Goal: Transaction & Acquisition: Purchase product/service

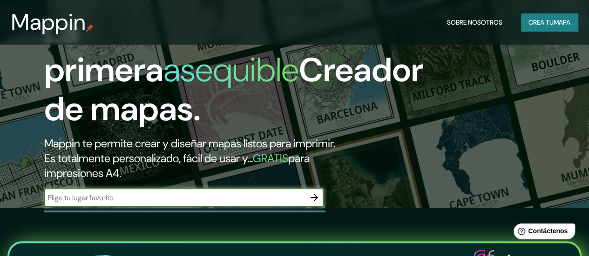
scroll to position [47, 0]
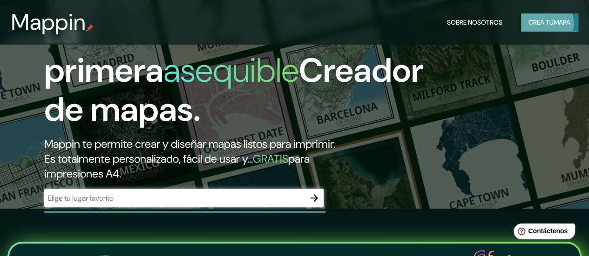
click at [542, 25] on font "Crea tu" at bounding box center [540, 22] width 25 height 8
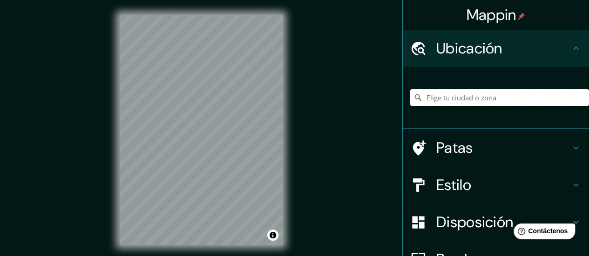
click at [448, 91] on input "Elige tu ciudad o zona" at bounding box center [499, 97] width 179 height 17
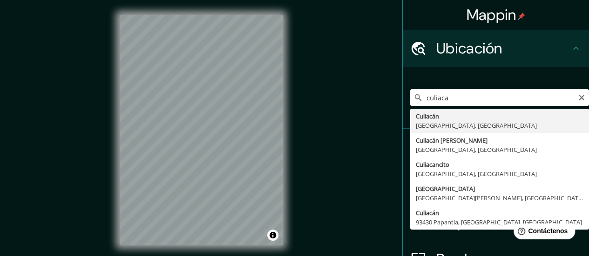
type input "Culiacán, [GEOGRAPHIC_DATA], [GEOGRAPHIC_DATA]"
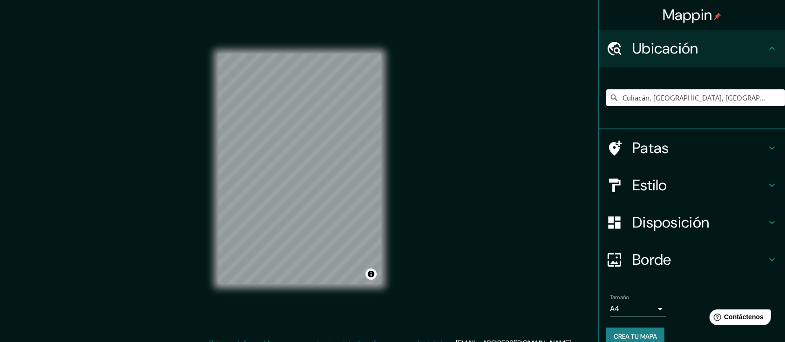
drag, startPoint x: 558, startPoint y: 3, endPoint x: 520, endPoint y: 181, distance: 181.7
click at [520, 181] on div "Mappin Ubicación Culiacán, [GEOGRAPHIC_DATA], [GEOGRAPHIC_DATA] Patas Estilo Di…" at bounding box center [392, 176] width 785 height 353
click at [595, 176] on h4 "Estilo" at bounding box center [699, 185] width 134 height 19
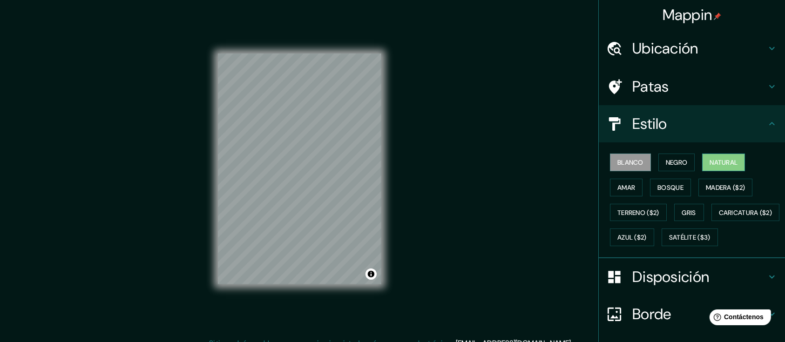
click at [595, 158] on font "Natural" at bounding box center [723, 162] width 28 height 8
click at [595, 158] on font "Blanco" at bounding box center [630, 162] width 26 height 8
click at [595, 183] on font "Bosque" at bounding box center [670, 187] width 26 height 8
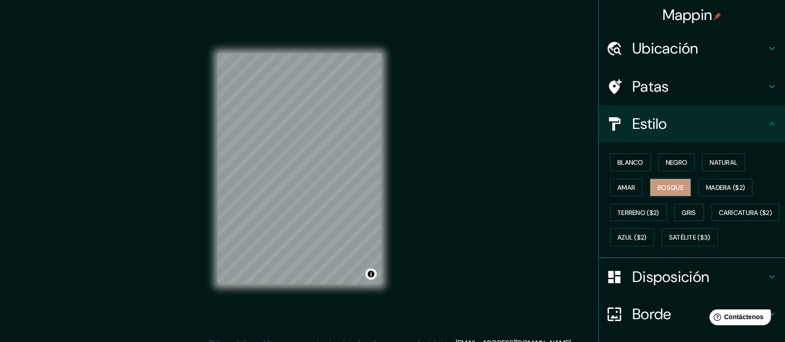
click at [595, 183] on font "Bosque" at bounding box center [670, 187] width 26 height 8
click at [595, 204] on button "Gris" at bounding box center [689, 213] width 30 height 18
click at [595, 158] on font "Negro" at bounding box center [677, 162] width 22 height 8
click at [595, 158] on font "Natural" at bounding box center [723, 162] width 28 height 8
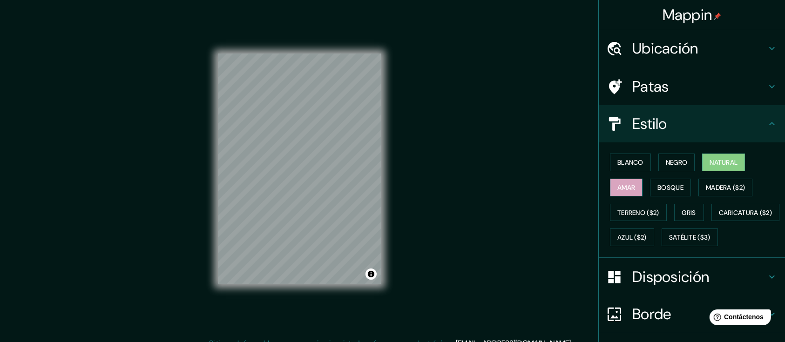
click at [595, 179] on button "Amar" at bounding box center [626, 188] width 33 height 18
click at [595, 156] on font "Blanco" at bounding box center [630, 162] width 26 height 12
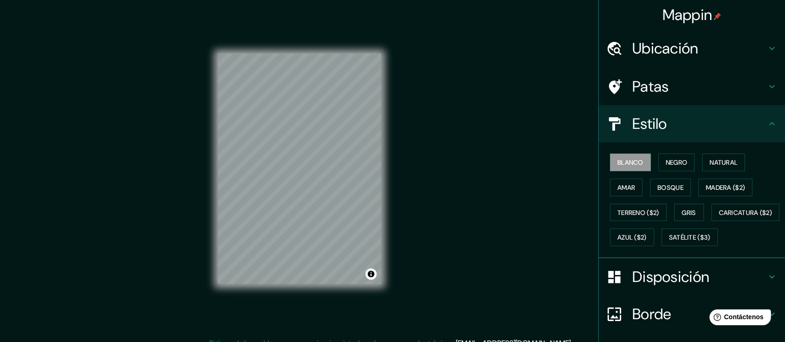
scroll to position [22, 0]
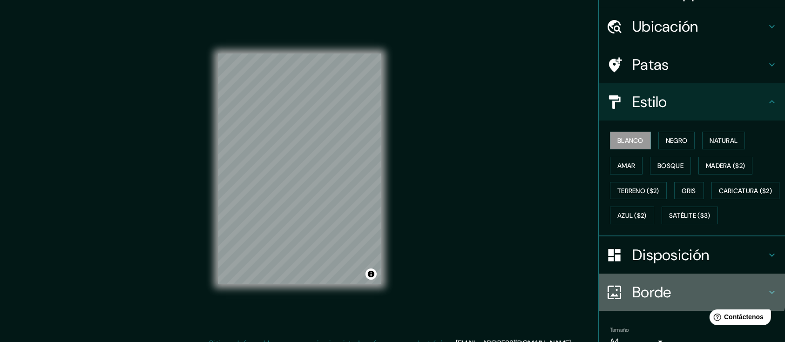
click at [595, 256] on h4 "Borde" at bounding box center [699, 292] width 134 height 19
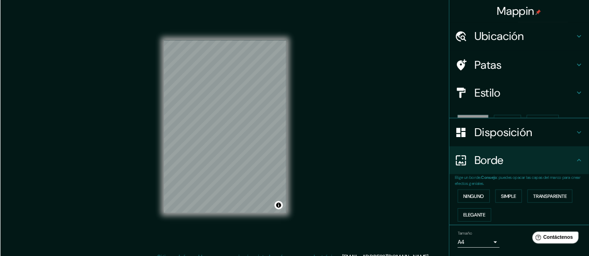
scroll to position [0, 0]
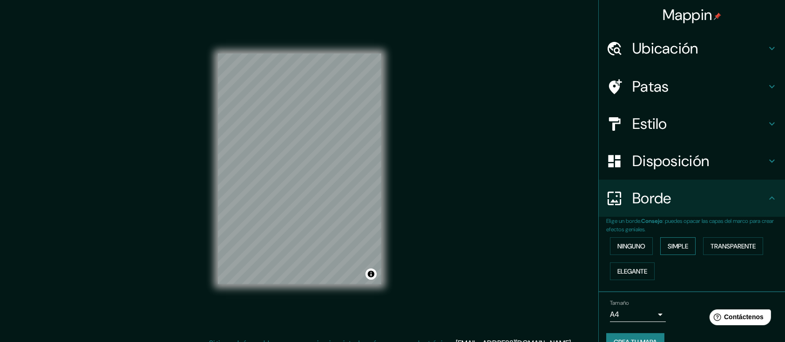
click at [595, 242] on font "Simple" at bounding box center [677, 246] width 20 height 8
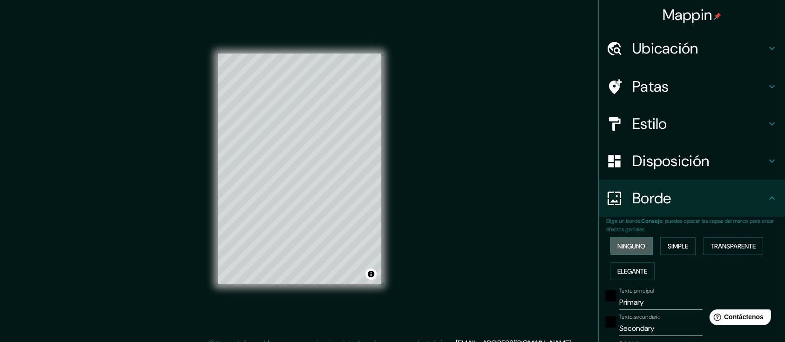
click at [595, 242] on font "Ninguno" at bounding box center [631, 246] width 28 height 8
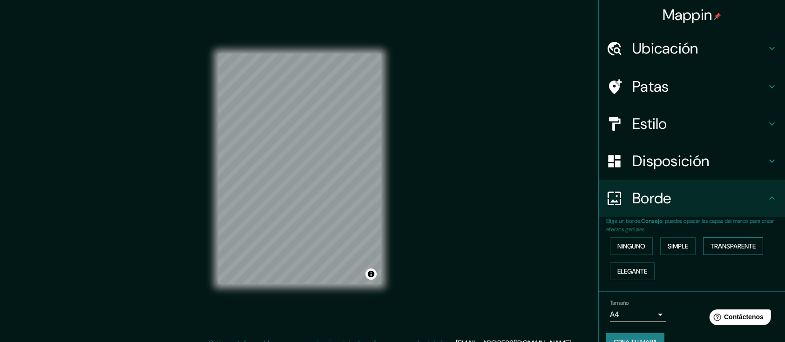
click at [595, 240] on font "Transparente" at bounding box center [732, 246] width 45 height 12
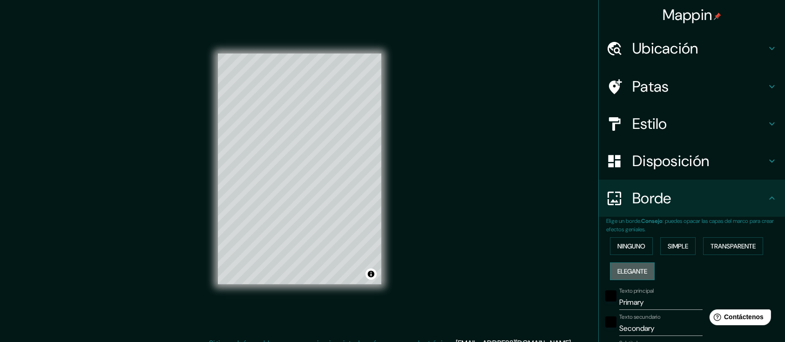
click at [595, 256] on font "Elegante" at bounding box center [632, 271] width 30 height 8
click at [595, 237] on button "Ninguno" at bounding box center [631, 246] width 43 height 18
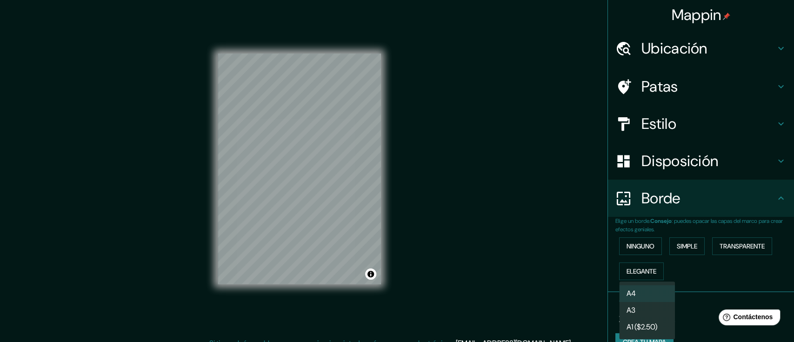
click at [595, 256] on body "Mappin Ubicación Culiacán, [GEOGRAPHIC_DATA], [GEOGRAPHIC_DATA] Patas Estilo Di…" at bounding box center [397, 171] width 794 height 342
click at [595, 256] on li "A3" at bounding box center [647, 311] width 56 height 17
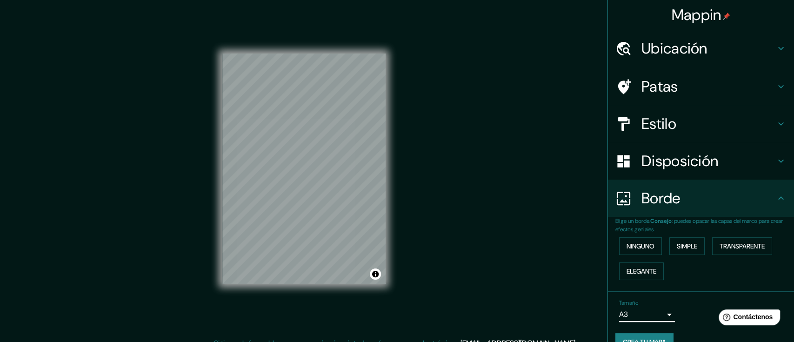
click at [595, 256] on body "Mappin Ubicación Culiacán, [GEOGRAPHIC_DATA], [GEOGRAPHIC_DATA] Patas Estilo Di…" at bounding box center [397, 171] width 794 height 342
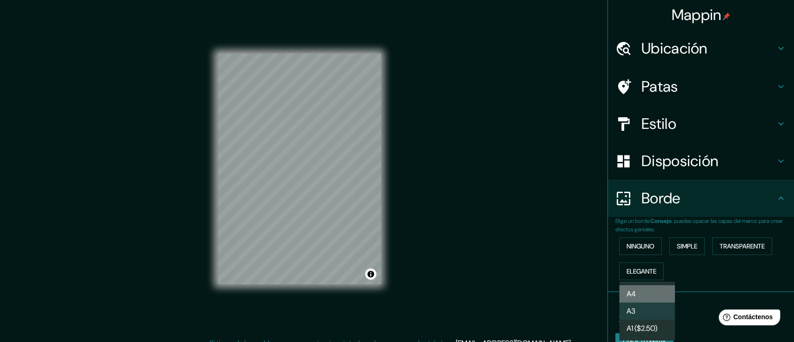
click at [595, 256] on li "A4" at bounding box center [647, 293] width 56 height 17
type input "single"
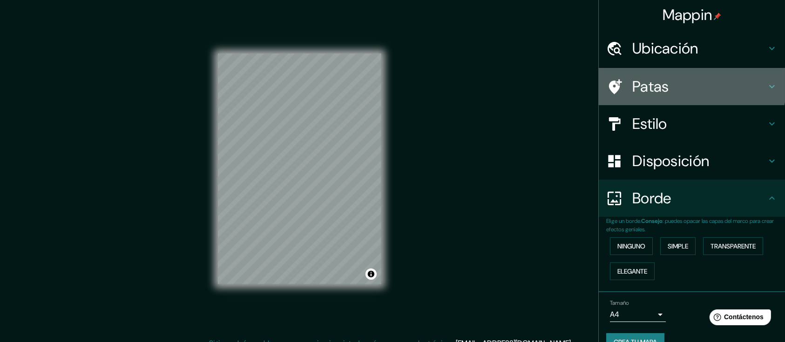
click at [595, 77] on font "Patas" at bounding box center [650, 87] width 37 height 20
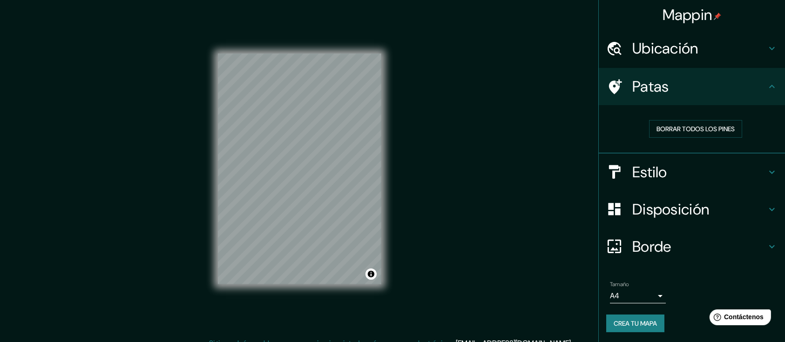
click at [595, 162] on font "Estilo" at bounding box center [649, 172] width 35 height 20
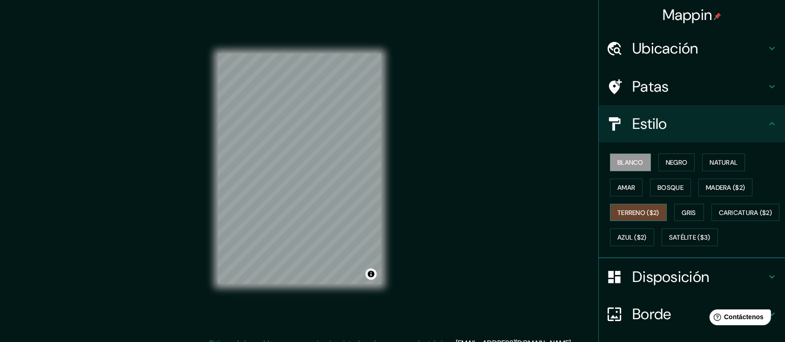
click at [595, 209] on font "Terreno ($2)" at bounding box center [638, 213] width 42 height 8
click at [595, 183] on font "Madera ($2)" at bounding box center [725, 187] width 39 height 8
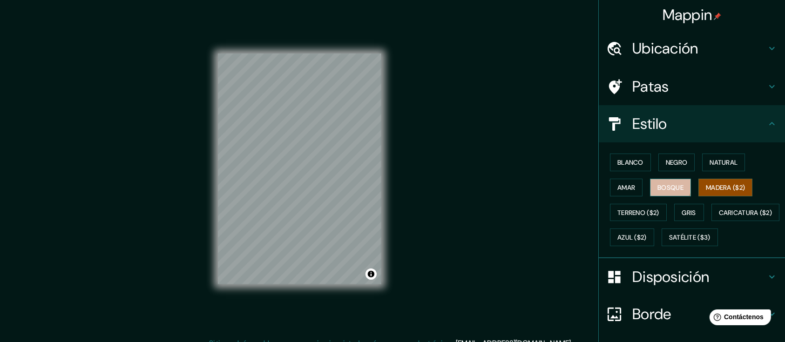
click at [595, 183] on font "Bosque" at bounding box center [670, 187] width 26 height 8
click at [595, 183] on font "Madera ($2)" at bounding box center [725, 187] width 39 height 8
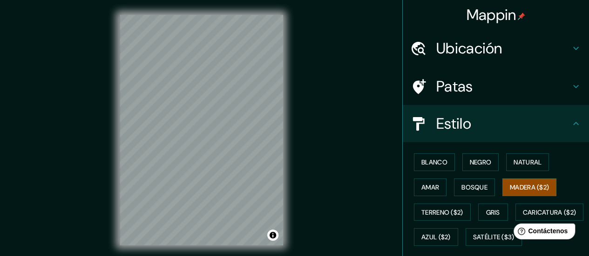
drag, startPoint x: 750, startPoint y: 0, endPoint x: 336, endPoint y: 116, distance: 429.8
click at [336, 116] on div "Mappin Ubicación Culiacán, [GEOGRAPHIC_DATA], [GEOGRAPHIC_DATA] Patas Estilo [P…" at bounding box center [294, 138] width 589 height 276
click at [467, 86] on div "Patas" at bounding box center [496, 86] width 186 height 37
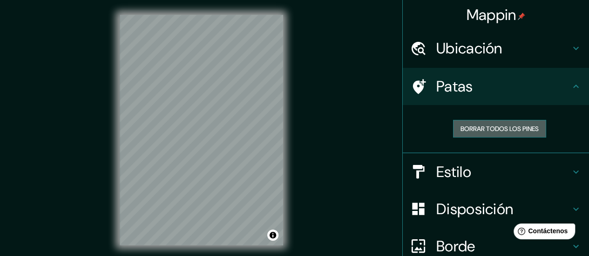
click at [510, 125] on font "Borrar todos los pines" at bounding box center [499, 129] width 78 height 8
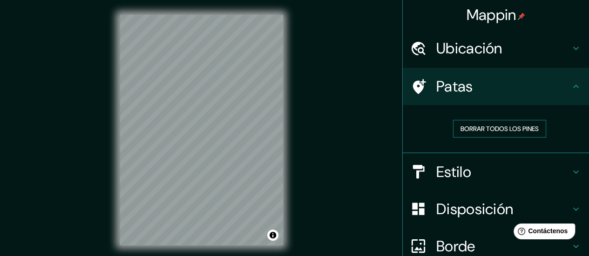
click at [523, 123] on font "Borrar todos los pines" at bounding box center [499, 129] width 78 height 12
click at [520, 77] on h4 "Patas" at bounding box center [503, 86] width 134 height 19
click at [491, 47] on h4 "Ubicación" at bounding box center [503, 48] width 134 height 19
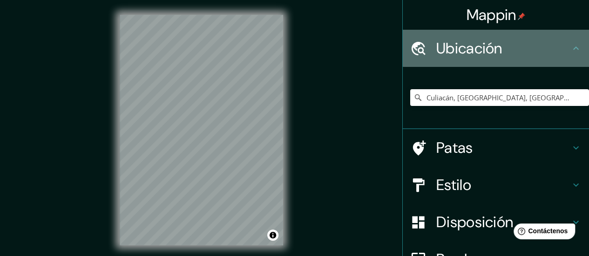
click at [491, 47] on h4 "Ubicación" at bounding box center [503, 48] width 134 height 19
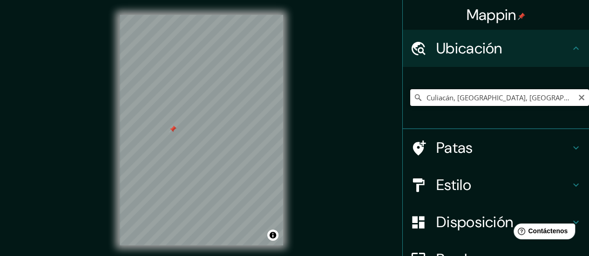
click at [507, 92] on input "Culiacán, [GEOGRAPHIC_DATA], [GEOGRAPHIC_DATA]" at bounding box center [499, 97] width 179 height 17
click at [477, 90] on input "[GEOGRAPHIC_DATA], [GEOGRAPHIC_DATA], [GEOGRAPHIC_DATA]" at bounding box center [499, 97] width 179 height 17
click at [438, 89] on input "[GEOGRAPHIC_DATA], [GEOGRAPHIC_DATA], [GEOGRAPHIC_DATA]" at bounding box center [499, 97] width 179 height 17
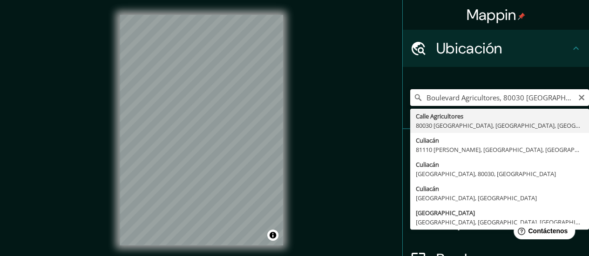
click at [518, 89] on input "Boulevard Agricultores, 80030 [GEOGRAPHIC_DATA], [GEOGRAPHIC_DATA], [GEOGRAPHIC…" at bounding box center [499, 97] width 179 height 17
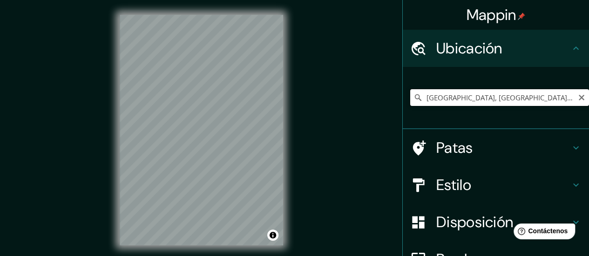
click at [482, 89] on input "[GEOGRAPHIC_DATA], [GEOGRAPHIC_DATA], [GEOGRAPHIC_DATA]" at bounding box center [499, 97] width 179 height 17
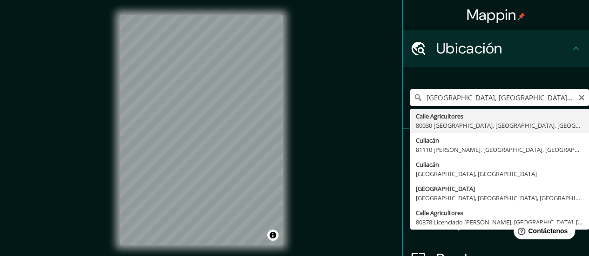
click at [482, 89] on input "[GEOGRAPHIC_DATA], [GEOGRAPHIC_DATA], [GEOGRAPHIC_DATA]" at bounding box center [499, 97] width 179 height 17
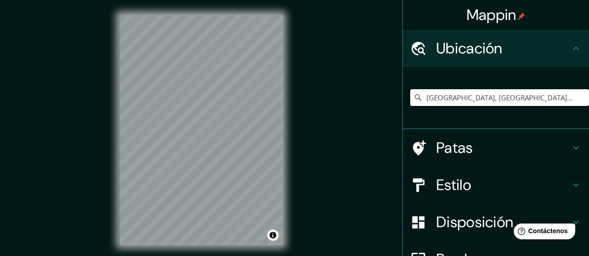
type input "[GEOGRAPHIC_DATA], [GEOGRAPHIC_DATA], [GEOGRAPHIC_DATA]"
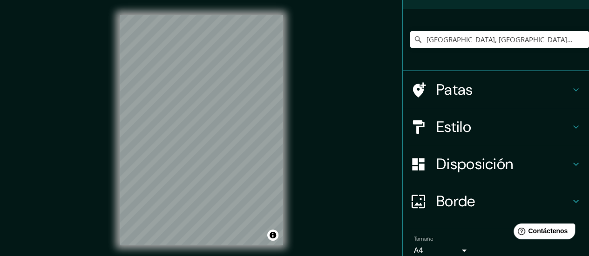
click at [456, 209] on body "Mappin Ubicación [GEOGRAPHIC_DATA], [GEOGRAPHIC_DATA], [GEOGRAPHIC_DATA] [GEOGR…" at bounding box center [294, 128] width 589 height 256
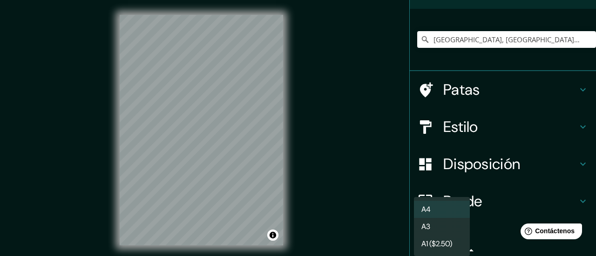
click at [444, 239] on font "A1 ($2.50)" at bounding box center [436, 244] width 31 height 10
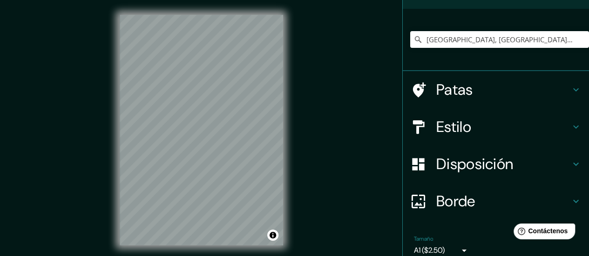
click at [456, 211] on body "Mappin Ubicación [GEOGRAPHIC_DATA], [GEOGRAPHIC_DATA], [GEOGRAPHIC_DATA] [GEOGR…" at bounding box center [294, 128] width 589 height 256
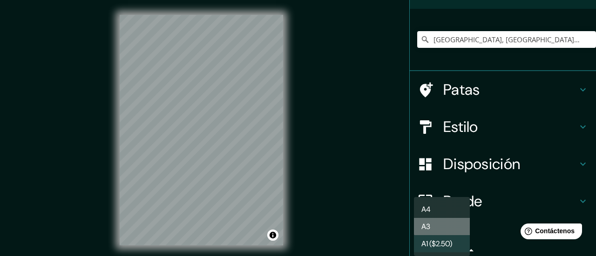
click at [444, 222] on li "A3" at bounding box center [442, 226] width 56 height 17
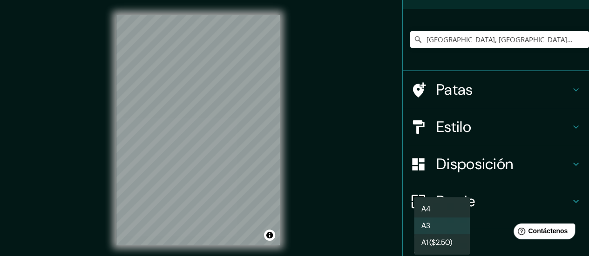
click at [447, 210] on body "Mappin Ubicación [GEOGRAPHIC_DATA], [GEOGRAPHIC_DATA], [GEOGRAPHIC_DATA] [GEOGR…" at bounding box center [294, 128] width 589 height 256
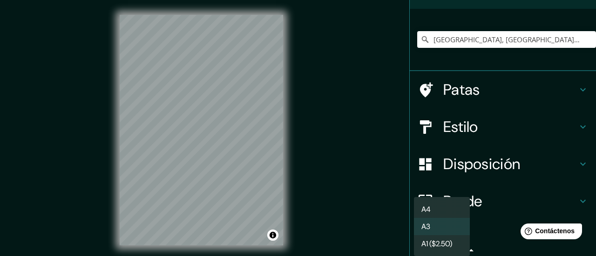
click at [432, 204] on li "A4" at bounding box center [442, 209] width 56 height 17
type input "single"
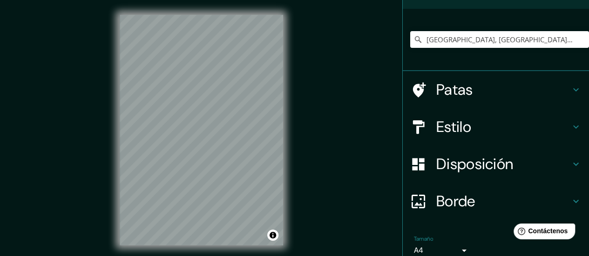
click at [442, 192] on font "Borde" at bounding box center [455, 202] width 39 height 20
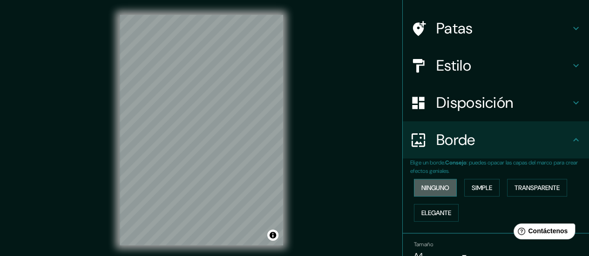
click at [433, 184] on font "Ninguno" at bounding box center [435, 188] width 28 height 8
click at [471, 184] on font "Simple" at bounding box center [481, 188] width 20 height 8
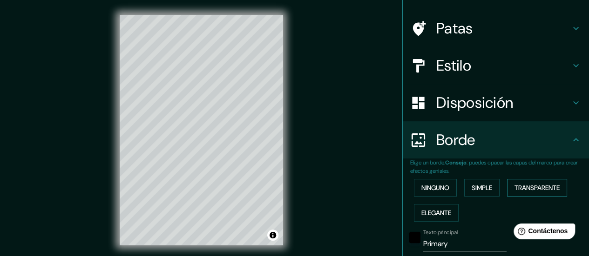
click at [516, 179] on button "Transparente" at bounding box center [537, 188] width 60 height 18
click at [431, 209] on font "Elegante" at bounding box center [436, 213] width 30 height 8
click at [436, 184] on font "Ninguno" at bounding box center [435, 188] width 28 height 8
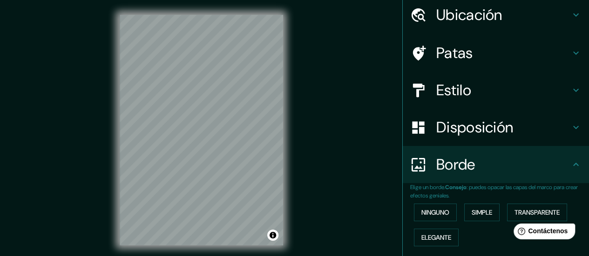
scroll to position [30, 0]
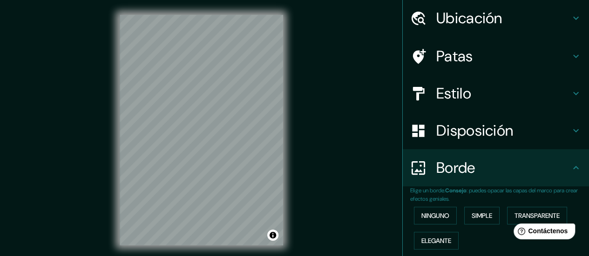
click at [469, 121] on font "Disposición" at bounding box center [474, 131] width 77 height 20
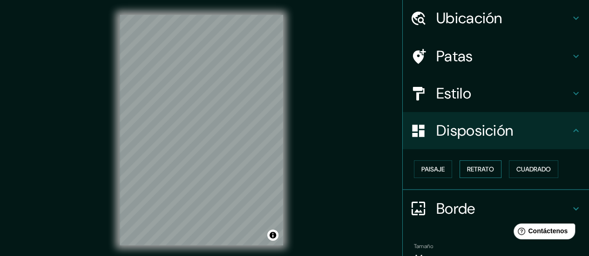
scroll to position [40, 0]
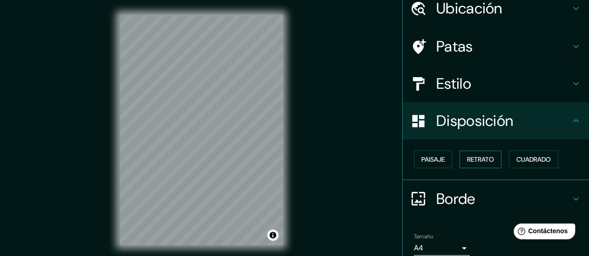
click at [468, 155] on font "Retrato" at bounding box center [480, 159] width 27 height 8
click at [421, 155] on font "Paisaje" at bounding box center [432, 159] width 23 height 8
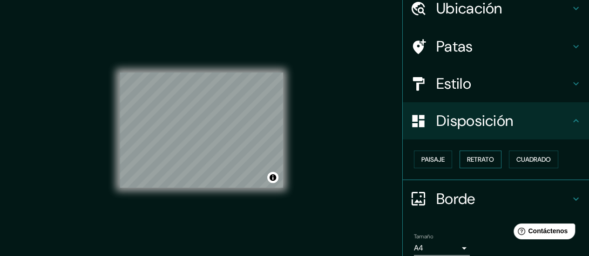
click at [467, 155] on font "Retrato" at bounding box center [480, 159] width 27 height 8
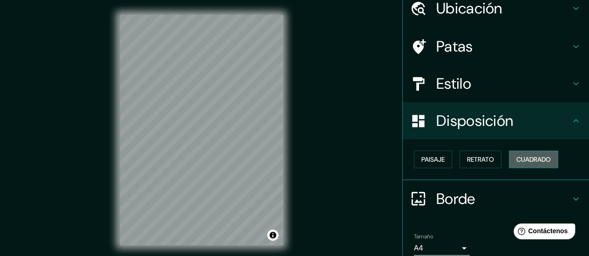
click at [527, 155] on font "Cuadrado" at bounding box center [533, 159] width 34 height 8
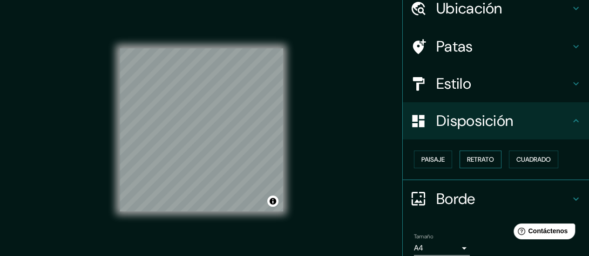
click at [480, 151] on button "Retrato" at bounding box center [480, 160] width 42 height 18
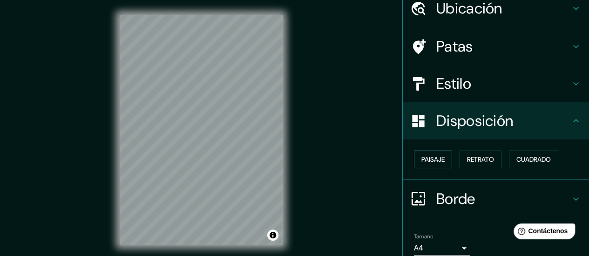
click at [423, 155] on font "Paisaje" at bounding box center [432, 159] width 23 height 8
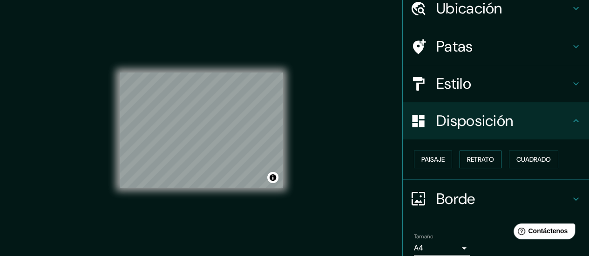
click at [467, 155] on font "Retrato" at bounding box center [480, 159] width 27 height 8
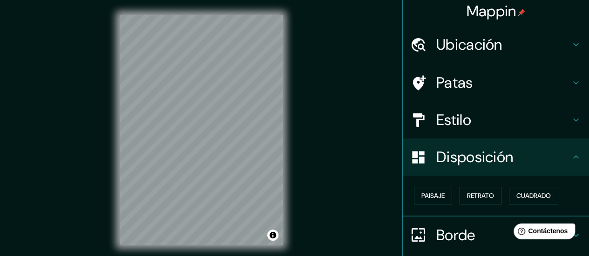
scroll to position [0, 0]
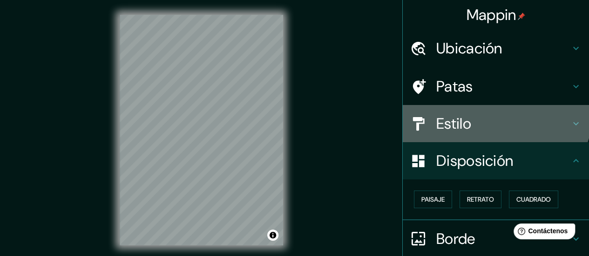
click at [482, 105] on div "Estilo" at bounding box center [496, 123] width 186 height 37
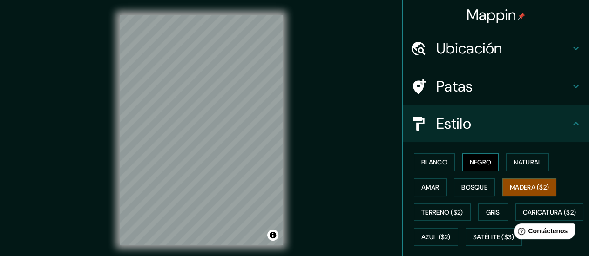
click at [470, 158] on font "Negro" at bounding box center [481, 162] width 22 height 8
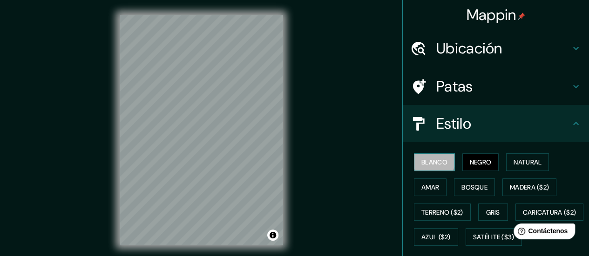
click at [426, 158] on font "Blanco" at bounding box center [434, 162] width 26 height 8
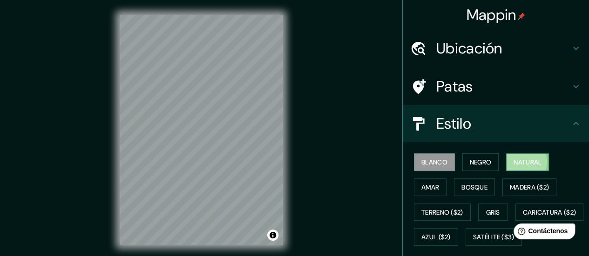
click at [513, 158] on font "Natural" at bounding box center [527, 162] width 28 height 8
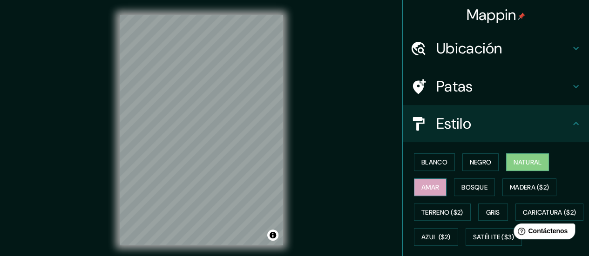
click at [439, 183] on font "Amar" at bounding box center [430, 187] width 18 height 8
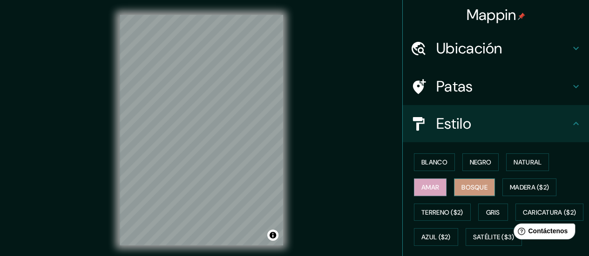
click at [461, 183] on font "Bosque" at bounding box center [474, 187] width 26 height 8
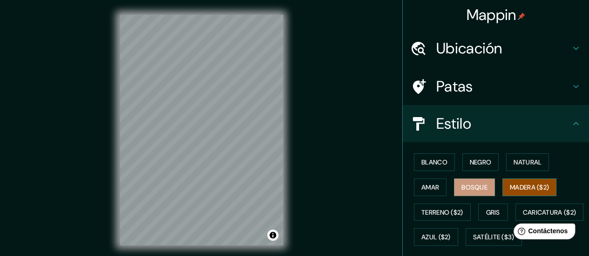
click at [510, 183] on font "Madera ($2)" at bounding box center [529, 187] width 39 height 8
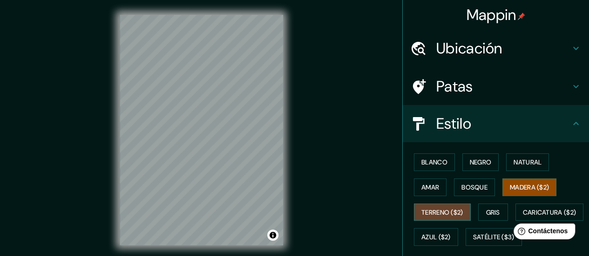
click at [463, 209] on font "Terreno ($2)" at bounding box center [442, 213] width 42 height 8
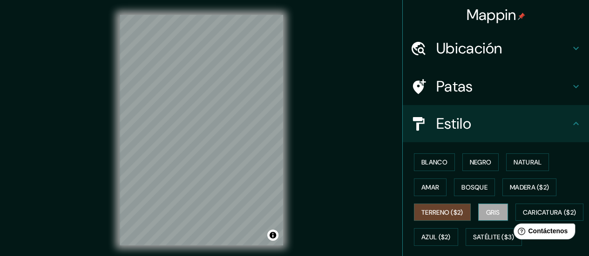
click at [478, 204] on button "Gris" at bounding box center [493, 213] width 30 height 18
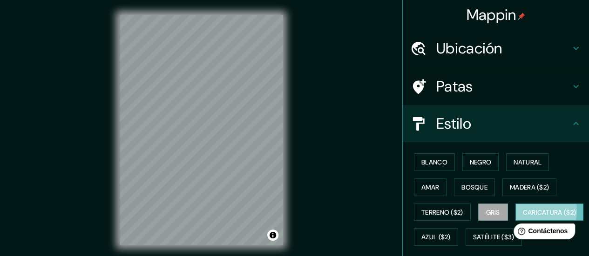
click at [523, 209] on font "Caricatura ($2)" at bounding box center [550, 213] width 54 height 8
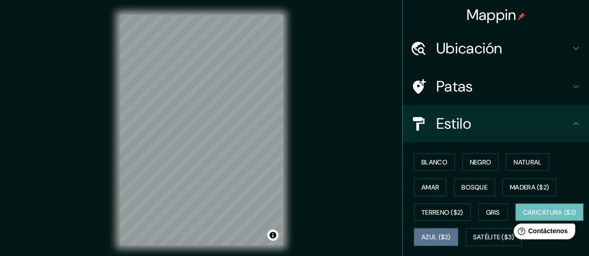
click at [458, 229] on button "Azul ($2)" at bounding box center [436, 238] width 44 height 18
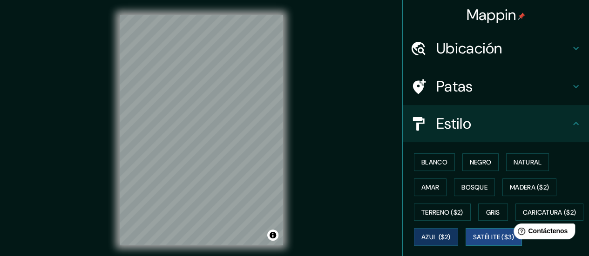
click at [473, 234] on font "Satélite ($3)" at bounding box center [493, 238] width 41 height 8
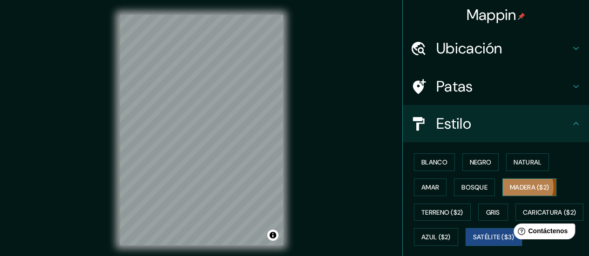
click at [510, 183] on font "Madera ($2)" at bounding box center [529, 187] width 39 height 8
